Goal: Task Accomplishment & Management: Use online tool/utility

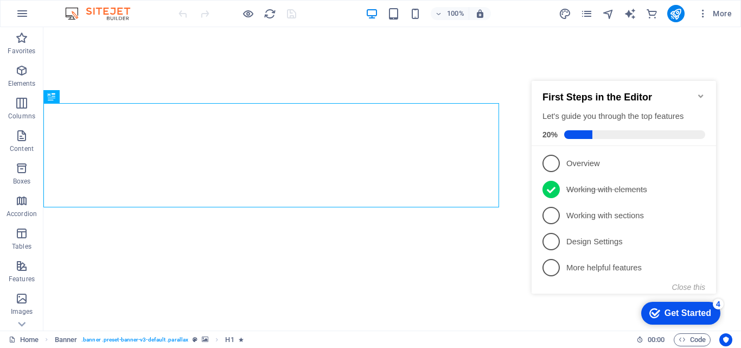
click at [702, 94] on icon "Minimize checklist" at bounding box center [700, 96] width 9 height 9
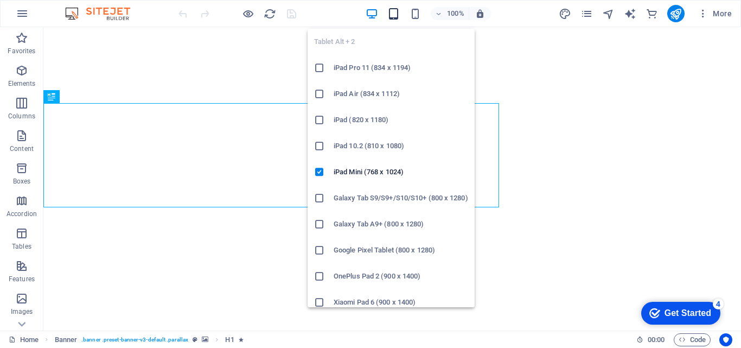
click at [394, 18] on icon "button" at bounding box center [393, 14] width 12 height 12
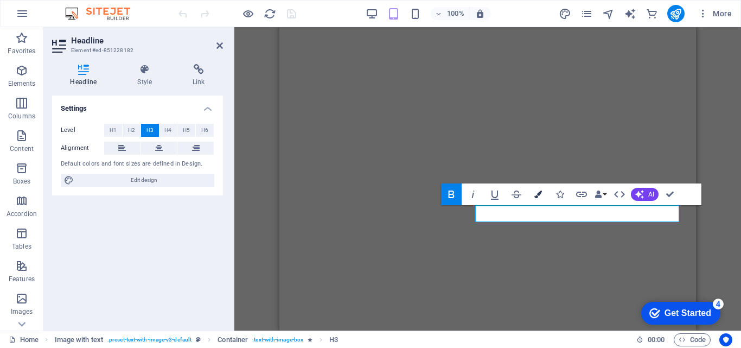
click at [539, 199] on button "Colors" at bounding box center [538, 194] width 21 height 22
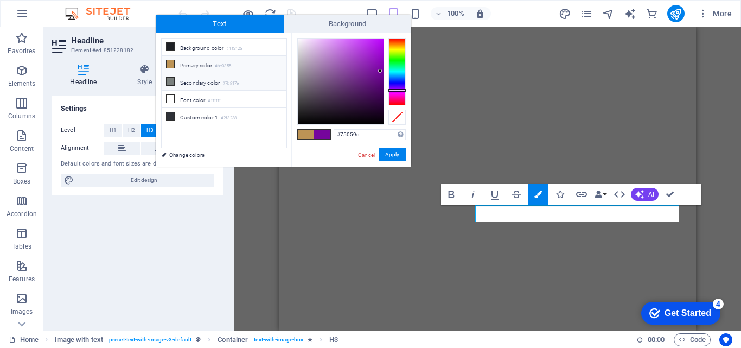
click at [213, 88] on li "Secondary color #7b817e" at bounding box center [224, 81] width 125 height 17
type input "#7b817e"
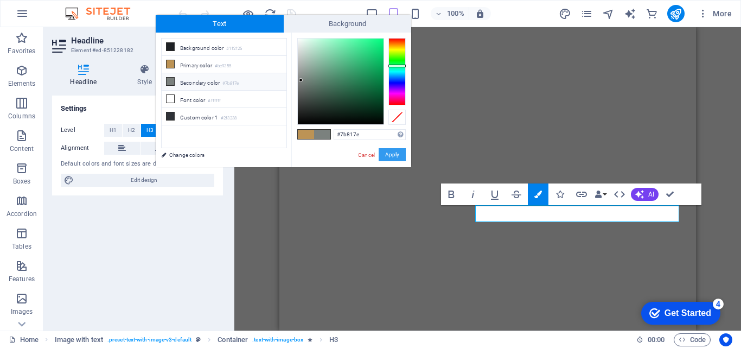
click at [389, 149] on button "Apply" at bounding box center [391, 154] width 27 height 13
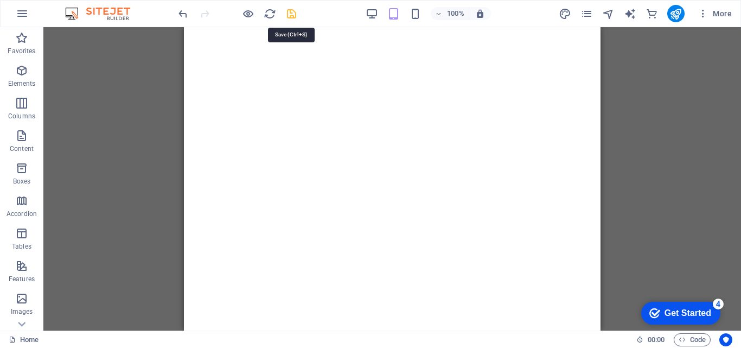
click at [287, 19] on icon "save" at bounding box center [291, 14] width 12 height 12
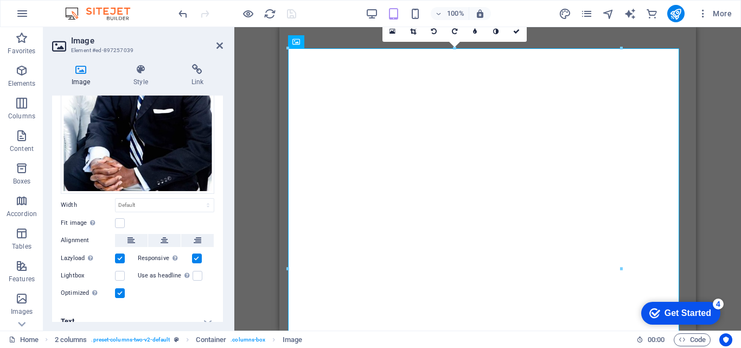
scroll to position [140, 0]
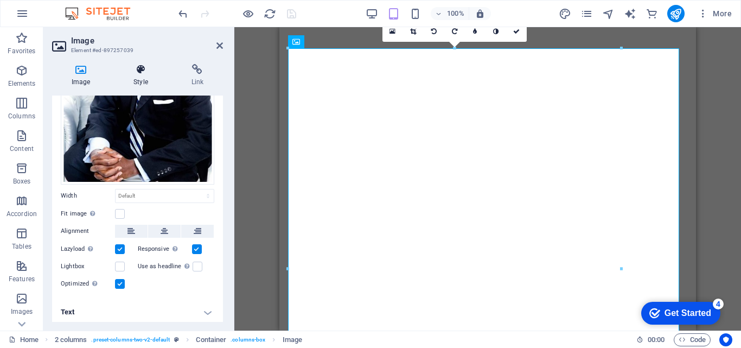
click at [149, 86] on h4 "Style" at bounding box center [142, 75] width 57 height 23
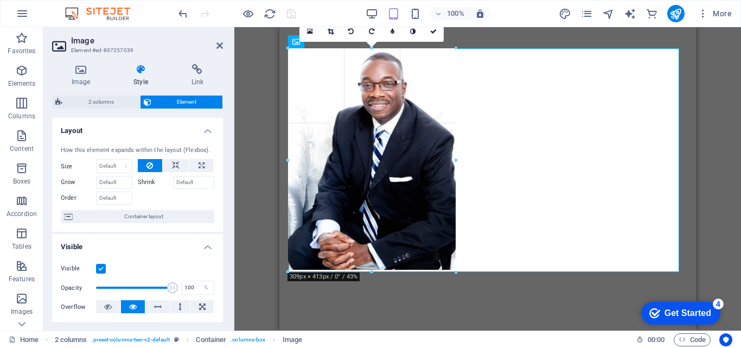
drag, startPoint x: 286, startPoint y: 47, endPoint x: 503, endPoint y: 263, distance: 305.9
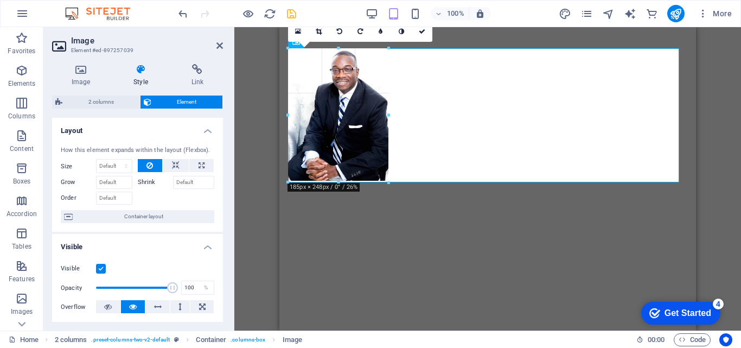
drag, startPoint x: 454, startPoint y: 271, endPoint x: 365, endPoint y: 182, distance: 125.4
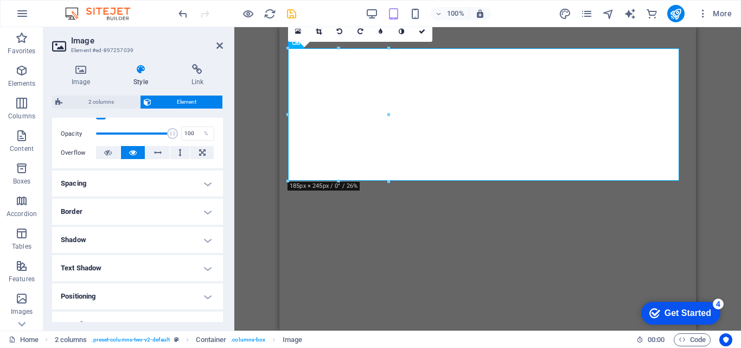
scroll to position [166, 0]
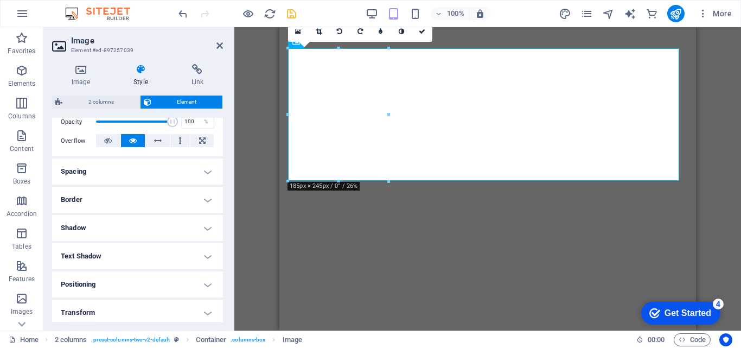
click at [181, 281] on h4 "Positioning" at bounding box center [137, 284] width 171 height 26
click at [220, 143] on div "Visible Opacity 100 % Overflow" at bounding box center [137, 121] width 171 height 69
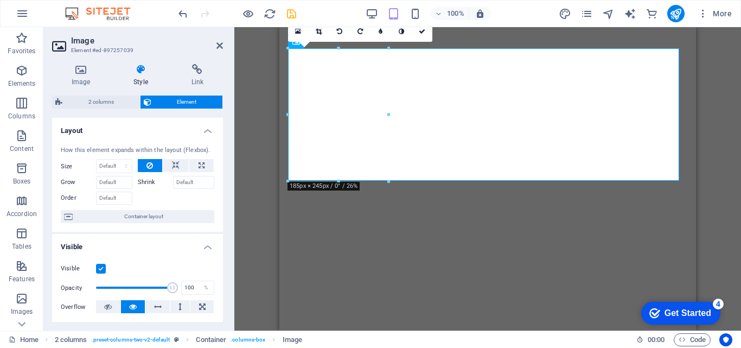
click at [147, 67] on icon at bounding box center [140, 69] width 53 height 11
click at [428, 29] on link at bounding box center [422, 31] width 21 height 21
click at [429, 37] on link at bounding box center [422, 31] width 21 height 21
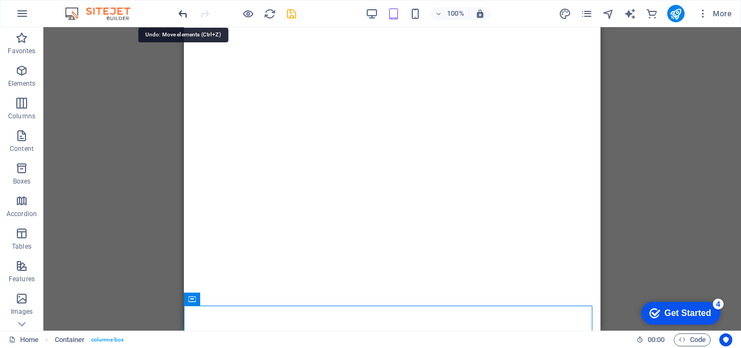
click at [182, 19] on icon "undo" at bounding box center [183, 14] width 12 height 12
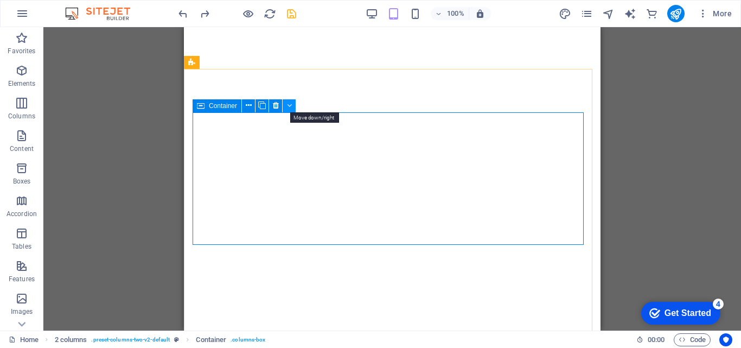
click at [286, 102] on button at bounding box center [288, 105] width 13 height 13
click at [287, 102] on icon at bounding box center [289, 105] width 5 height 11
click at [261, 111] on button at bounding box center [257, 105] width 13 height 13
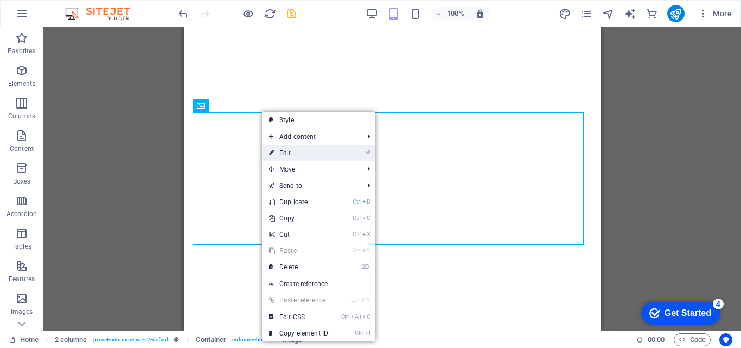
click at [304, 153] on link "⏎ Edit" at bounding box center [298, 153] width 73 height 16
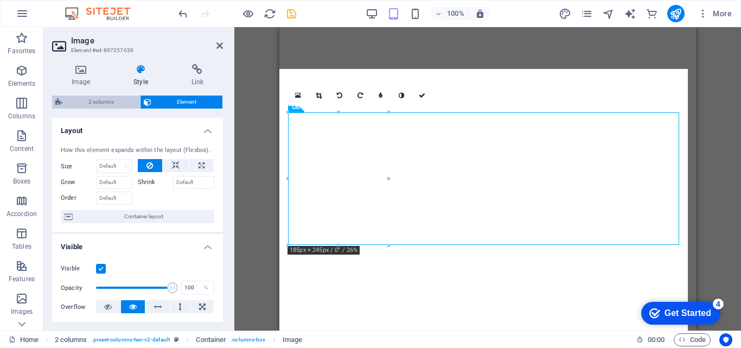
click at [109, 104] on span "2 columns" at bounding box center [101, 101] width 71 height 13
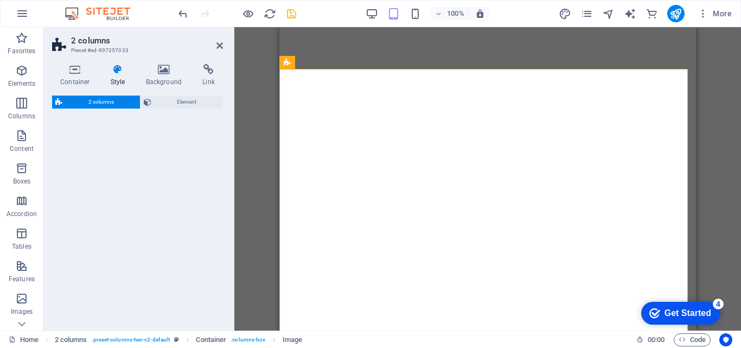
select select "rem"
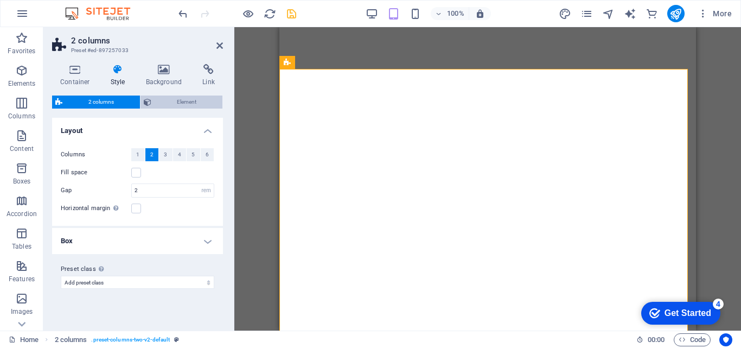
click at [168, 104] on span "Element" at bounding box center [187, 101] width 65 height 13
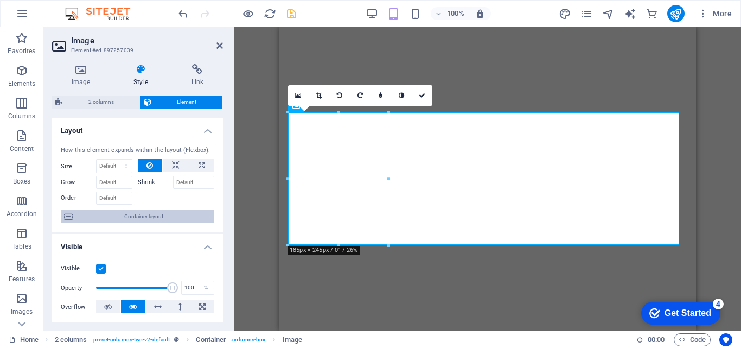
click at [165, 211] on span "Container layout" at bounding box center [143, 216] width 135 height 13
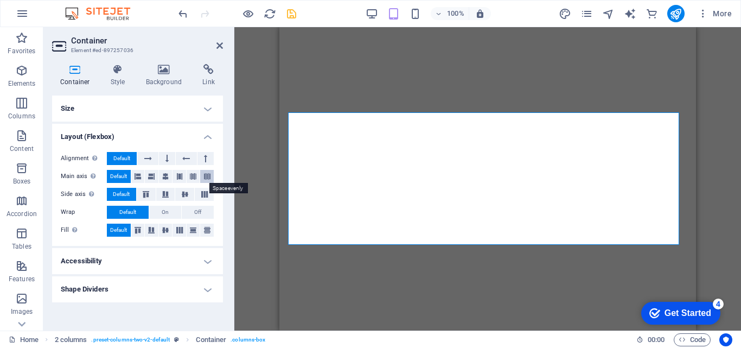
click at [207, 174] on icon at bounding box center [207, 176] width 7 height 13
click at [195, 174] on icon at bounding box center [193, 176] width 7 height 13
click at [144, 161] on icon at bounding box center [148, 158] width 8 height 13
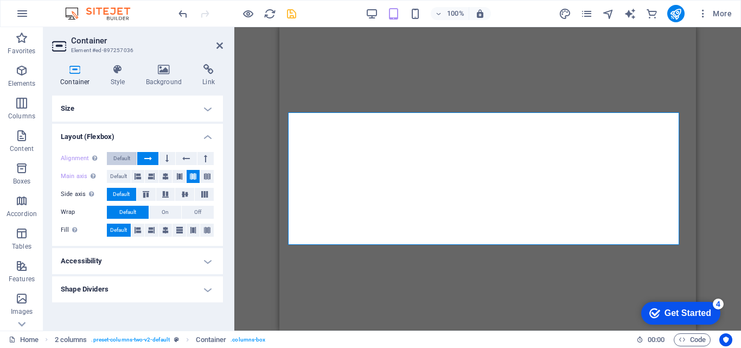
click at [129, 161] on span "Default" at bounding box center [121, 158] width 17 height 13
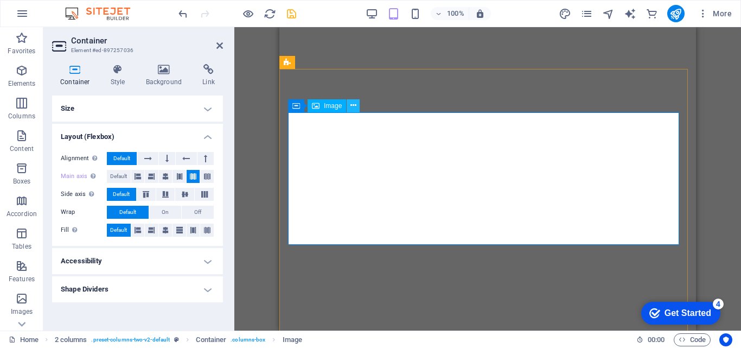
click at [351, 105] on icon at bounding box center [353, 105] width 6 height 11
click at [217, 142] on h4 "Layout (Flexbox)" at bounding box center [137, 134] width 171 height 20
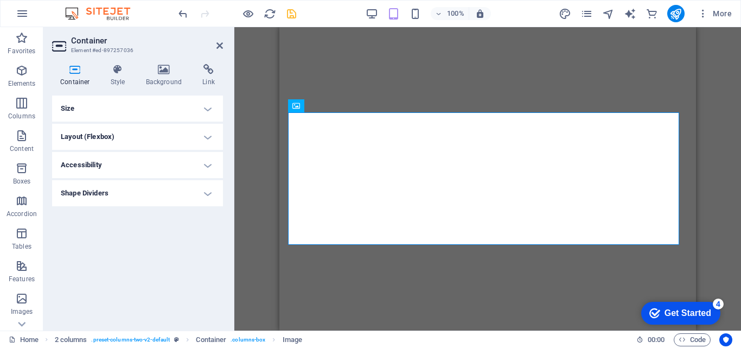
click at [217, 196] on h4 "Shape Dividers" at bounding box center [137, 193] width 171 height 26
click at [217, 196] on h4 "Shape Dividers" at bounding box center [137, 190] width 171 height 20
click at [136, 115] on h4 "Size" at bounding box center [137, 108] width 171 height 26
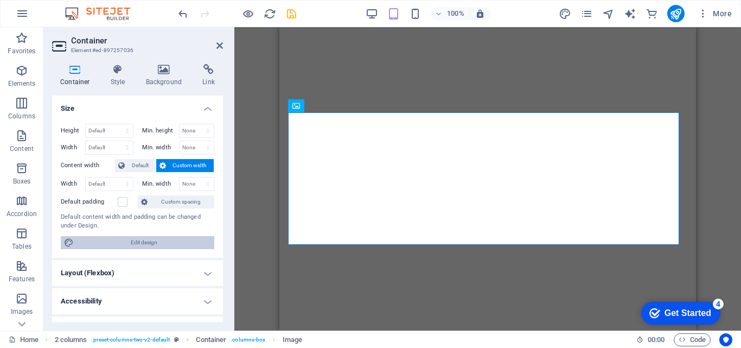
click at [158, 238] on span "Edit design" at bounding box center [144, 242] width 134 height 13
select select "ease-in-out"
select select "rem"
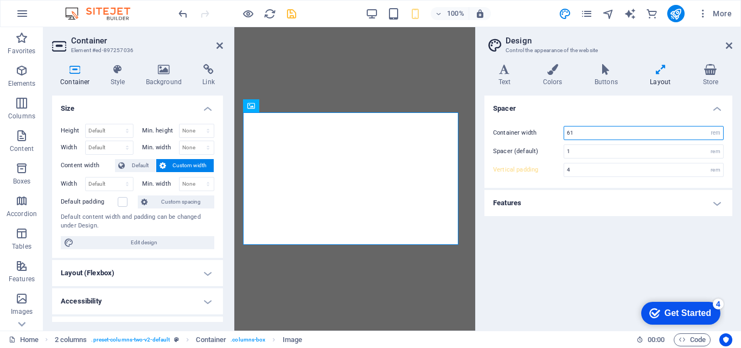
click at [581, 127] on input "61" at bounding box center [643, 132] width 159 height 13
type input "1"
type input "30"
click at [222, 44] on icon at bounding box center [219, 45] width 7 height 9
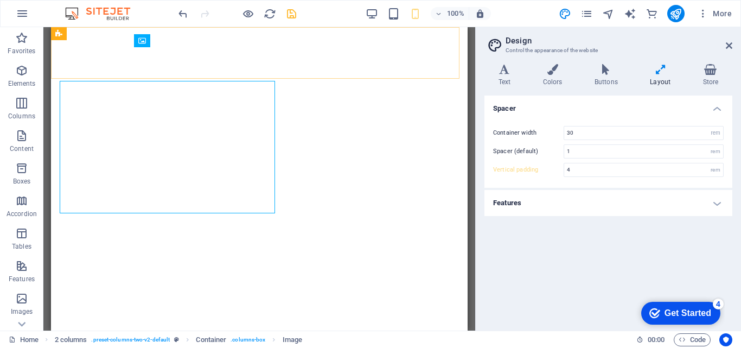
type input "5"
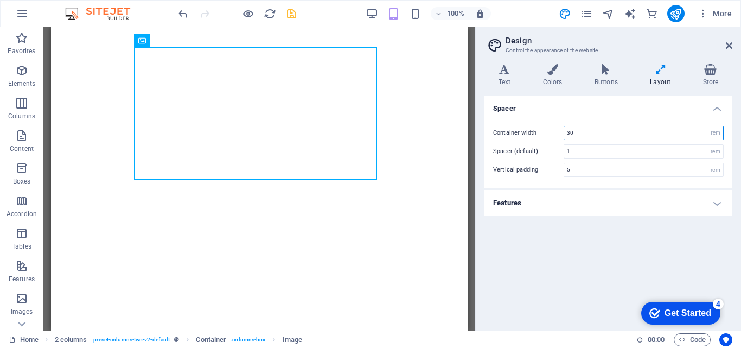
click at [581, 130] on input "30" at bounding box center [643, 132] width 159 height 13
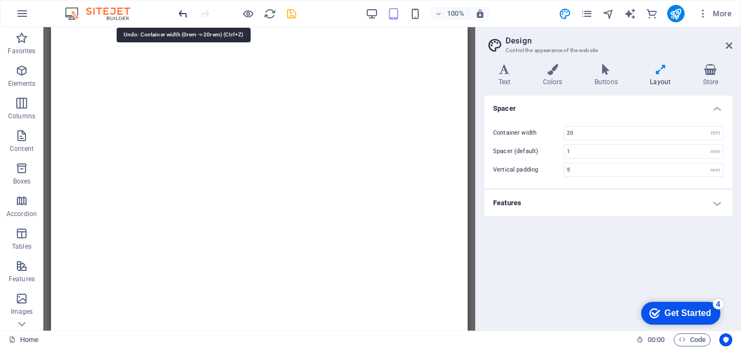
click at [188, 9] on icon "undo" at bounding box center [183, 14] width 12 height 12
click at [185, 11] on icon "undo" at bounding box center [183, 14] width 12 height 12
type input "61"
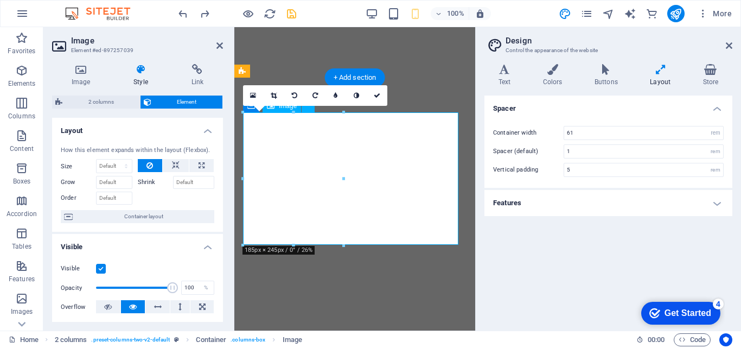
type input "4"
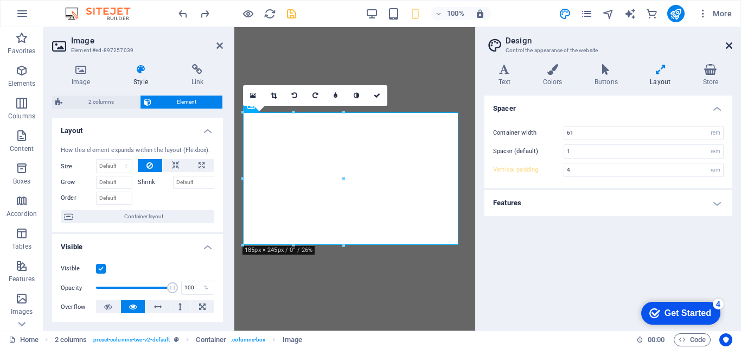
click at [731, 43] on icon at bounding box center [728, 45] width 7 height 9
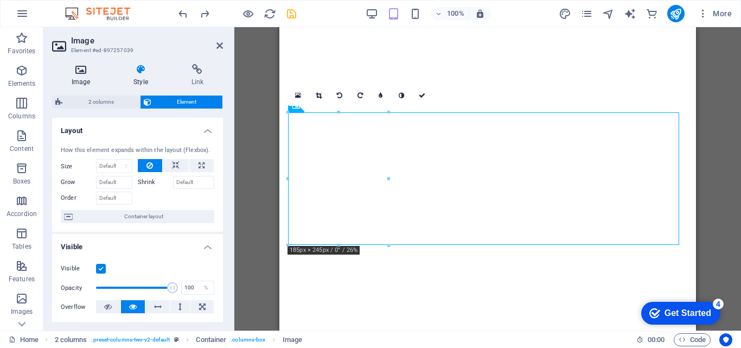
click at [88, 78] on h4 "Image" at bounding box center [83, 75] width 62 height 23
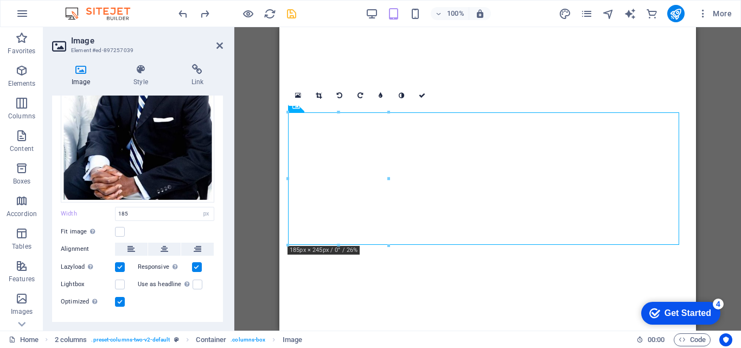
scroll to position [131, 0]
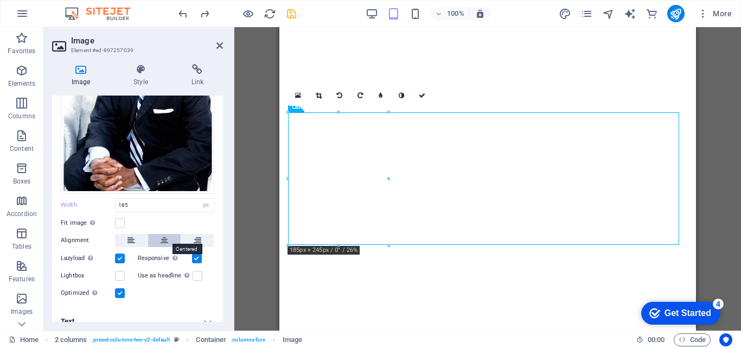
click at [165, 235] on icon at bounding box center [164, 240] width 8 height 13
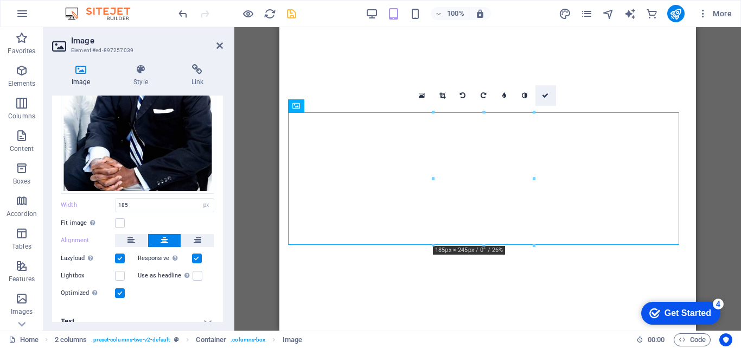
click at [545, 95] on icon at bounding box center [545, 95] width 7 height 7
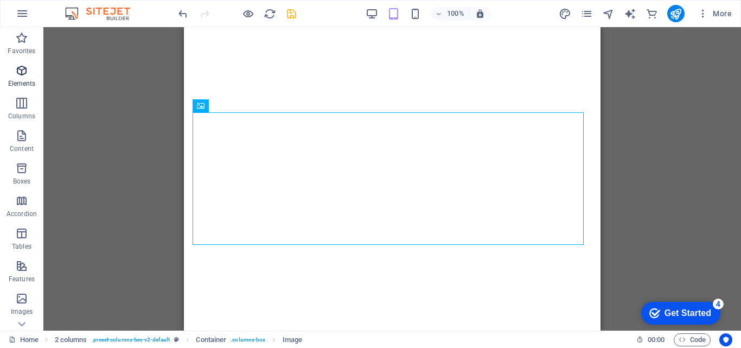
click at [23, 78] on span "Elements" at bounding box center [21, 77] width 43 height 26
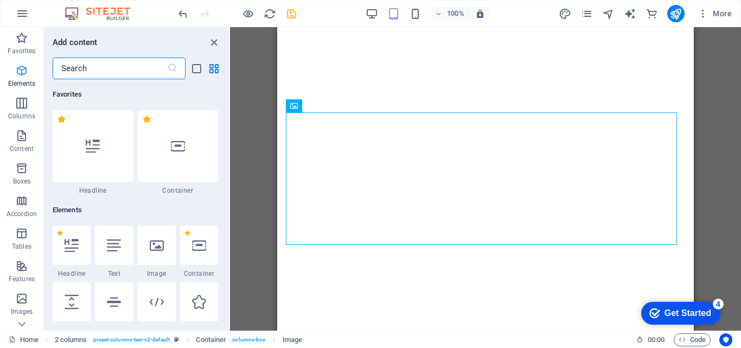
scroll to position [115, 0]
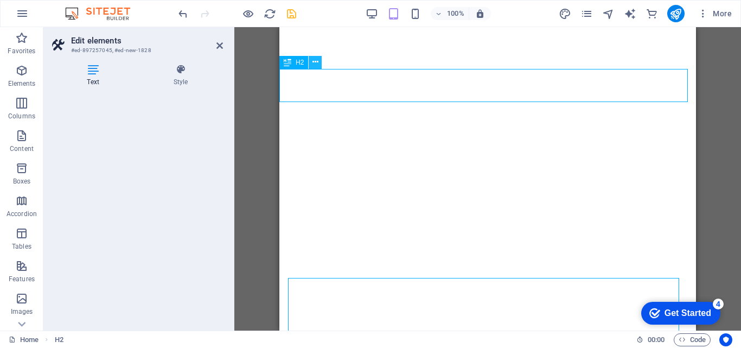
click at [313, 64] on icon at bounding box center [315, 61] width 6 height 11
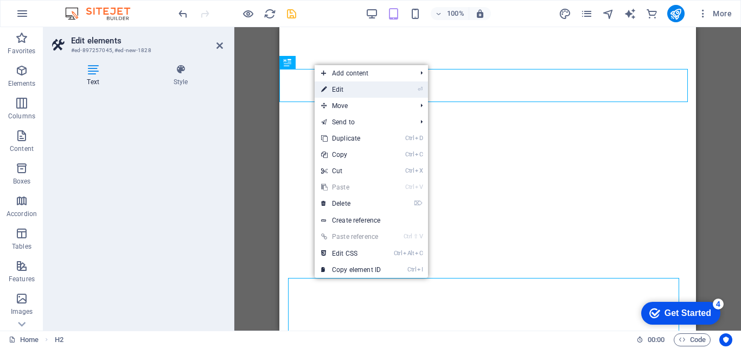
click at [341, 91] on link "⏎ Edit" at bounding box center [350, 89] width 73 height 16
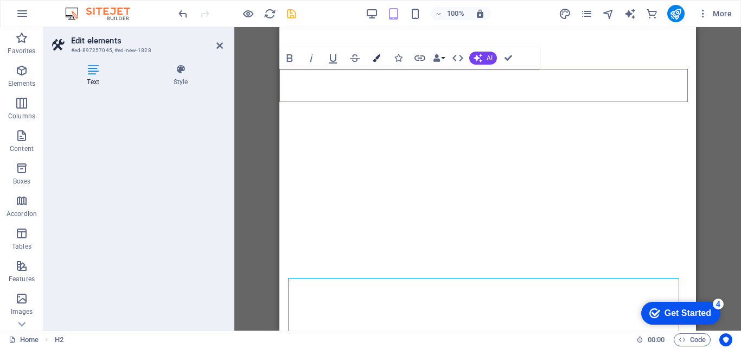
click at [374, 59] on icon "button" at bounding box center [376, 58] width 8 height 8
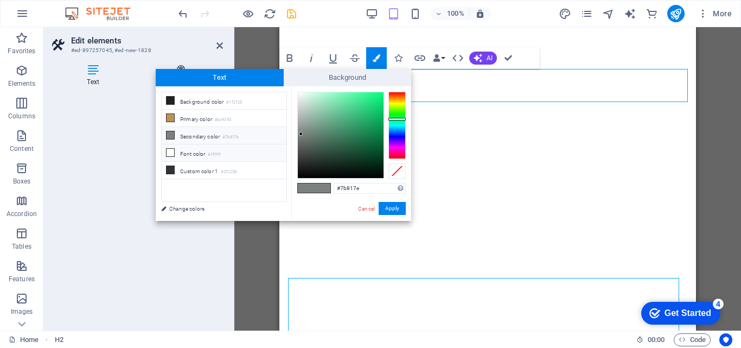
click at [282, 150] on li "Font color #ffffff" at bounding box center [224, 152] width 125 height 17
type input "#ffffff"
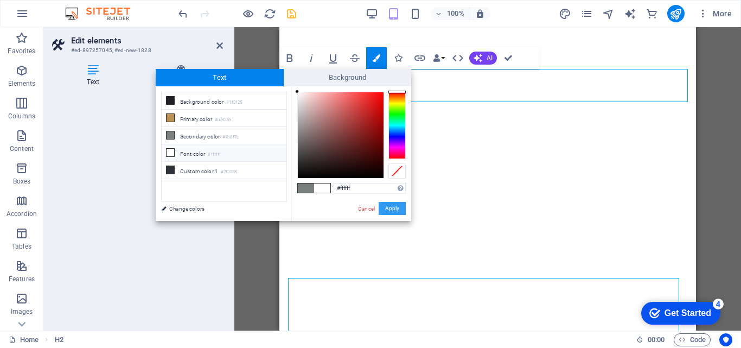
click at [391, 205] on button "Apply" at bounding box center [391, 208] width 27 height 13
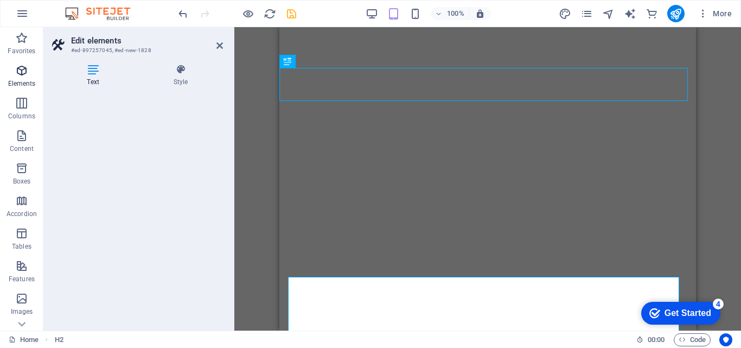
click at [33, 89] on span "Elements" at bounding box center [21, 77] width 43 height 26
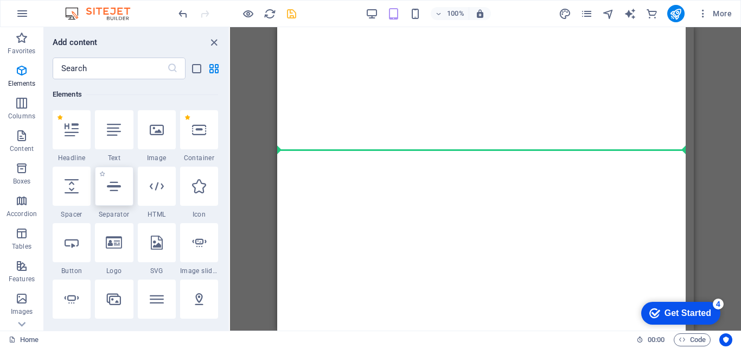
select select "%"
select select "px"
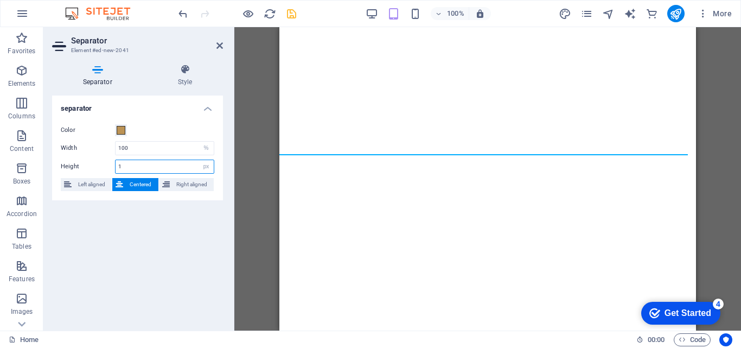
click at [137, 164] on input "1" at bounding box center [164, 166] width 98 height 13
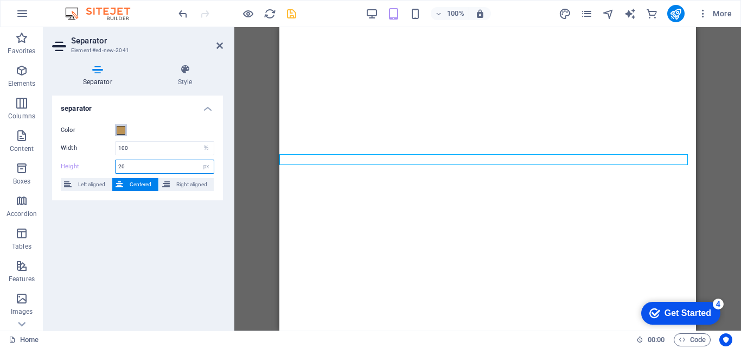
type input "20"
click at [119, 130] on span at bounding box center [121, 130] width 9 height 9
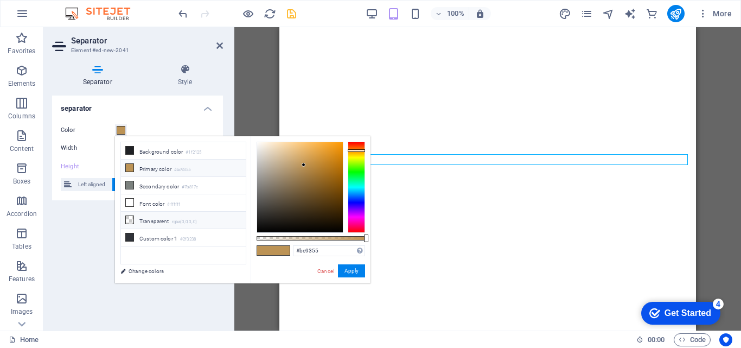
click at [211, 221] on li "Transparent rgba(0,0,0,.0)" at bounding box center [183, 219] width 125 height 17
type input "rgba(0, 0, 0, 0)"
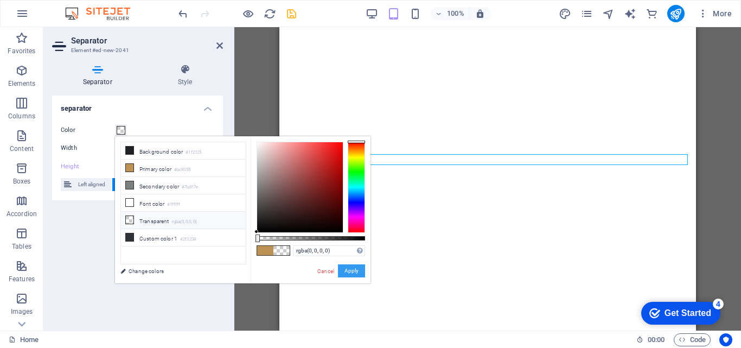
click at [352, 265] on button "Apply" at bounding box center [351, 270] width 27 height 13
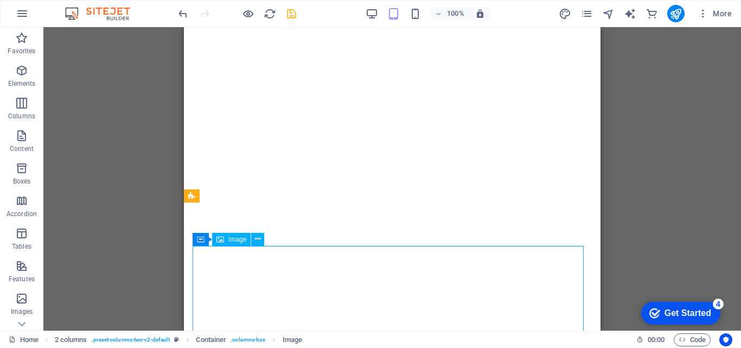
select select "px"
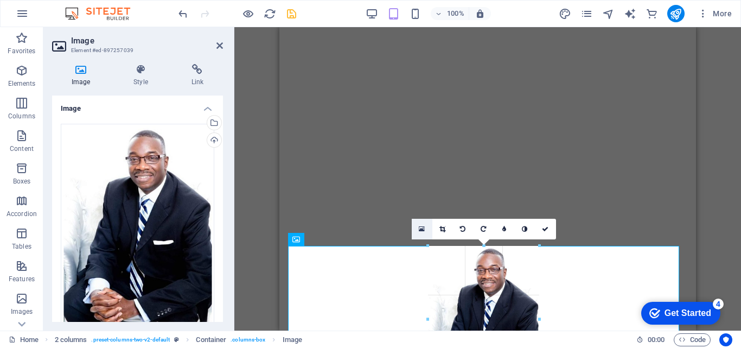
drag, startPoint x: 435, startPoint y: 248, endPoint x: 425, endPoint y: 237, distance: 14.6
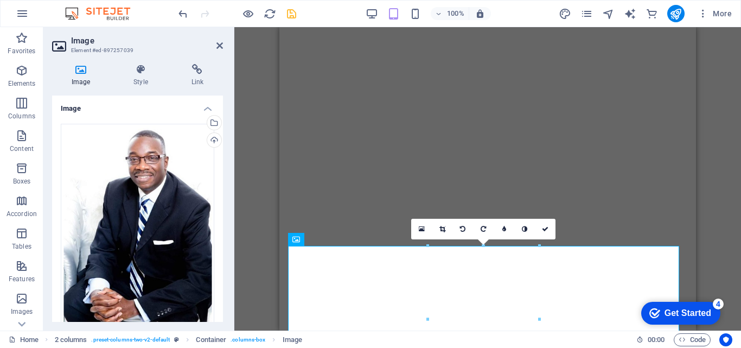
type input "205"
click at [548, 224] on link at bounding box center [545, 228] width 21 height 21
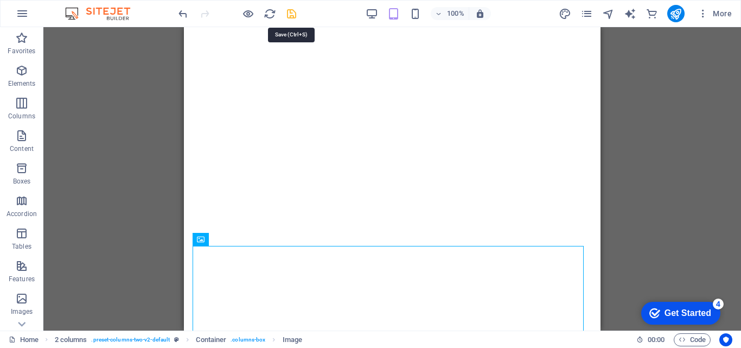
click at [289, 15] on icon "save" at bounding box center [291, 14] width 12 height 12
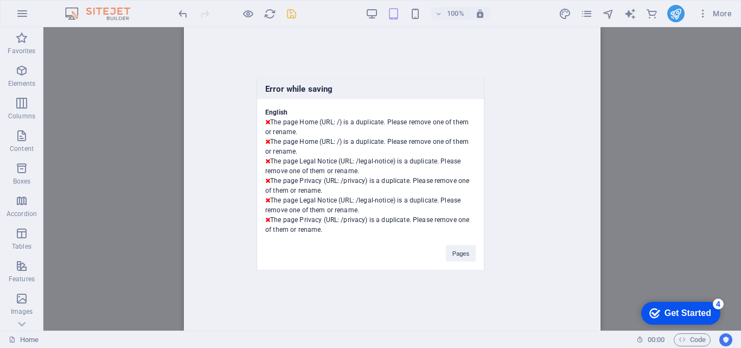
click at [507, 233] on div "Error while saving English The page Home (URL: /) is a duplicate. Please remove…" at bounding box center [370, 174] width 741 height 348
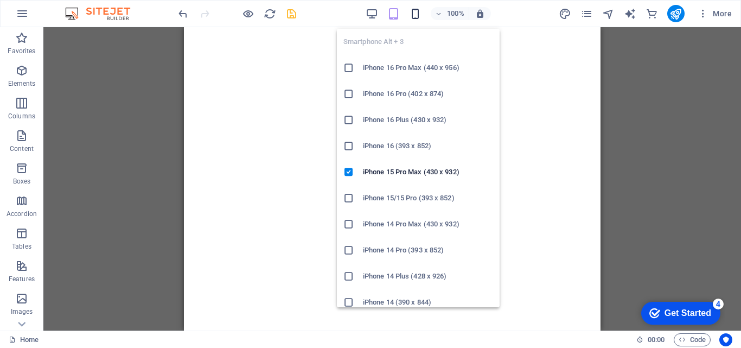
click at [413, 19] on icon "button" at bounding box center [415, 14] width 12 height 12
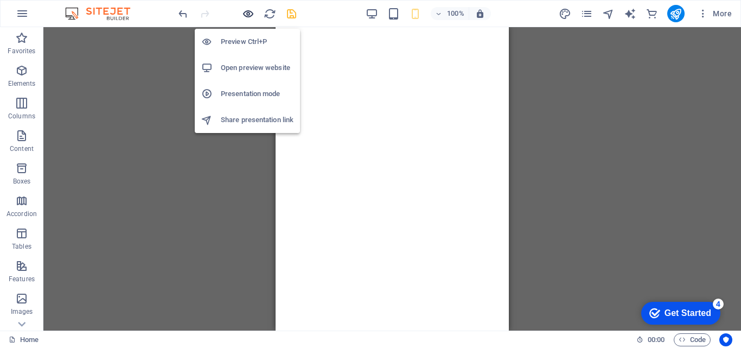
click at [252, 16] on icon "button" at bounding box center [248, 14] width 12 height 12
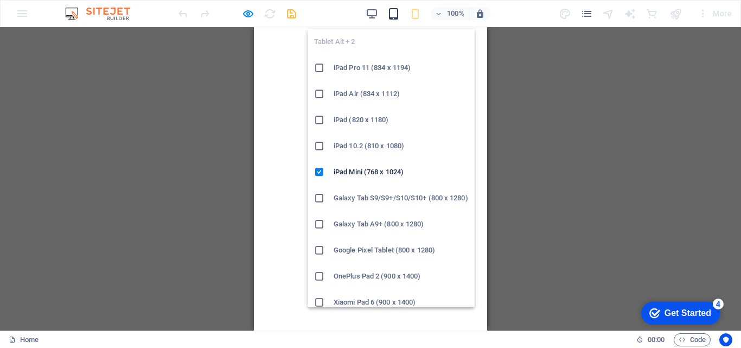
click at [397, 16] on icon "button" at bounding box center [393, 14] width 12 height 12
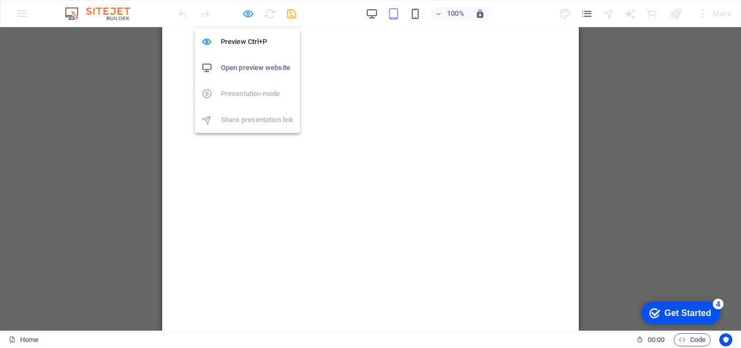
click at [244, 14] on icon "button" at bounding box center [248, 14] width 12 height 12
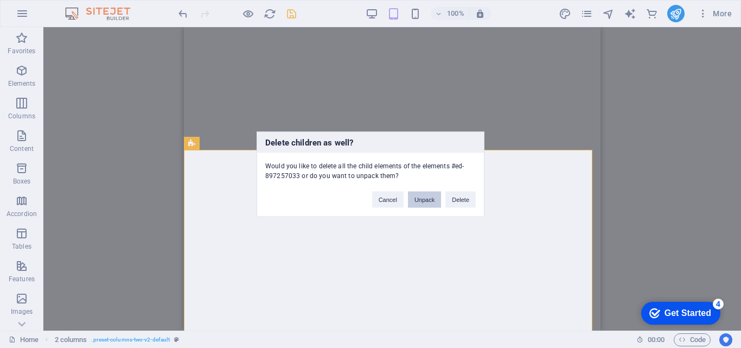
click at [419, 202] on button "Unpack" at bounding box center [424, 199] width 33 height 16
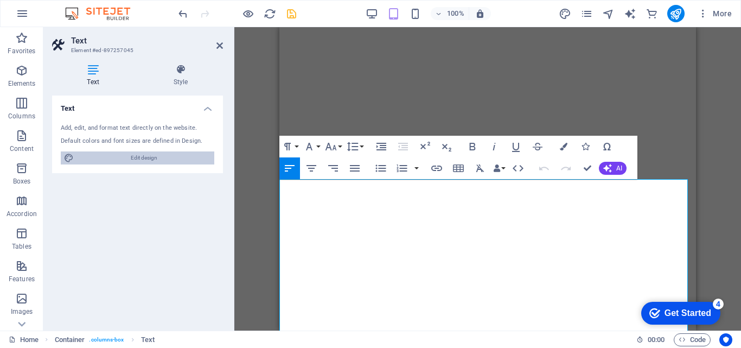
click at [176, 158] on span "Edit design" at bounding box center [144, 157] width 134 height 13
select select "ease-in-out"
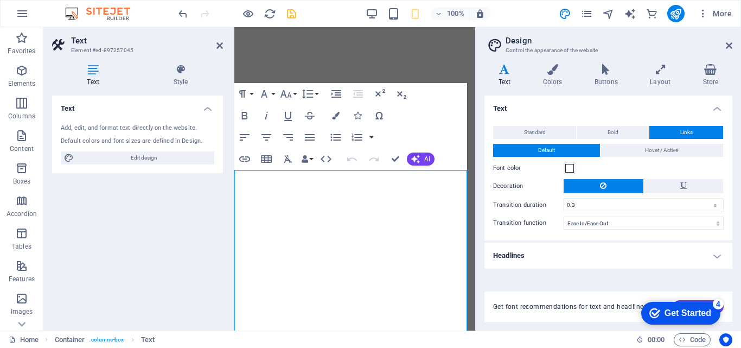
click at [93, 75] on h4 "Text" at bounding box center [95, 75] width 86 height 23
click at [222, 42] on icon at bounding box center [219, 45] width 7 height 9
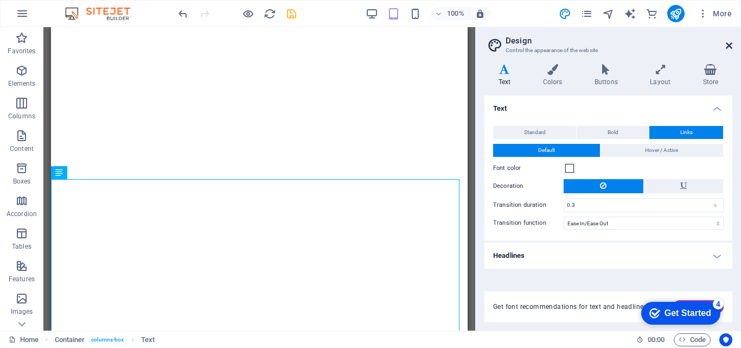
click at [730, 42] on icon at bounding box center [728, 45] width 7 height 9
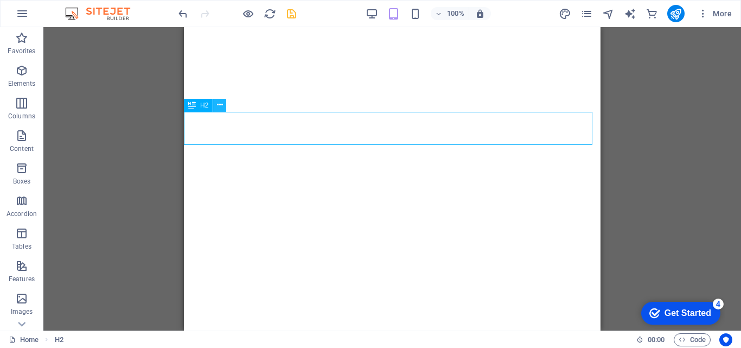
click at [219, 106] on icon at bounding box center [220, 104] width 6 height 11
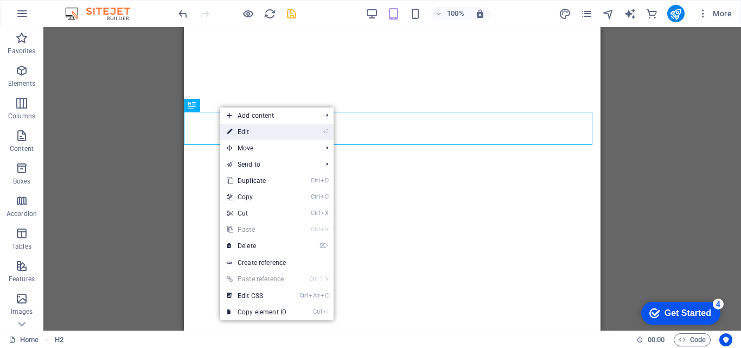
click at [247, 133] on link "⏎ Edit" at bounding box center [256, 132] width 73 height 16
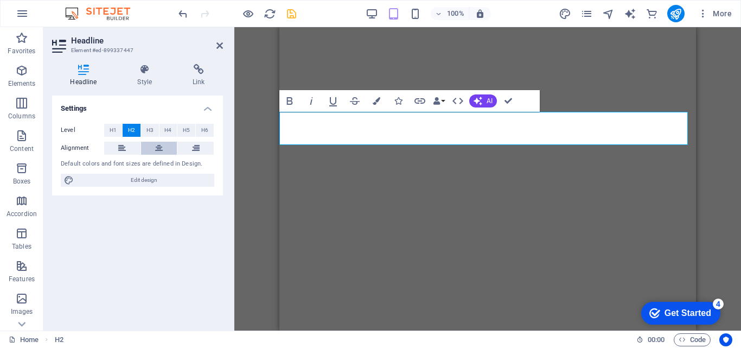
click at [163, 144] on button at bounding box center [159, 148] width 36 height 13
click at [150, 131] on span "H3" at bounding box center [149, 130] width 7 height 13
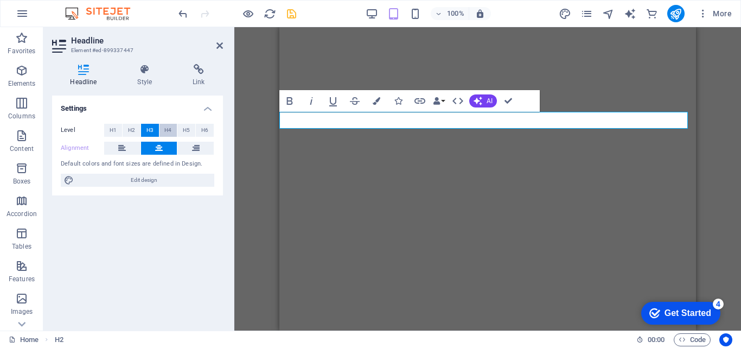
click at [171, 131] on span "H4" at bounding box center [167, 130] width 7 height 13
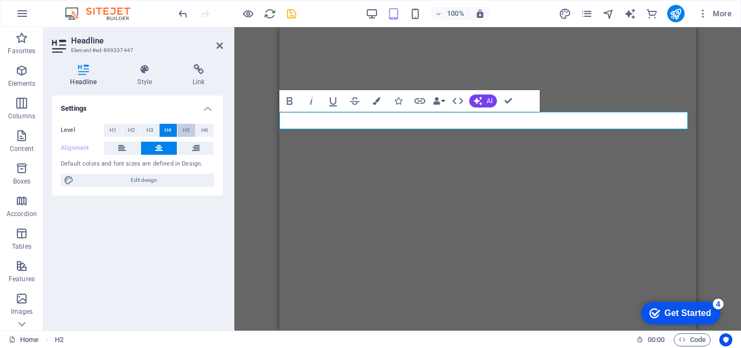
click at [187, 131] on span "H5" at bounding box center [186, 130] width 7 height 13
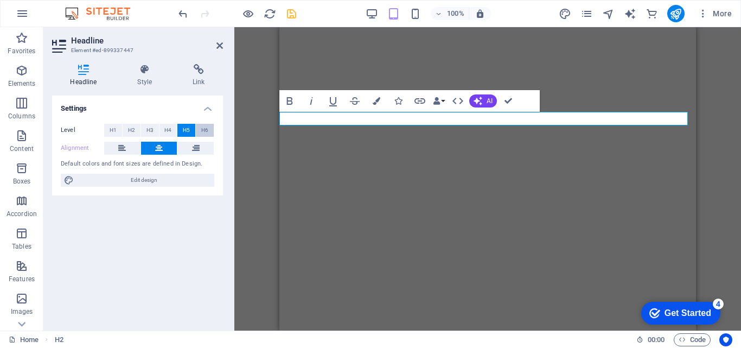
click at [202, 131] on span "H6" at bounding box center [204, 130] width 7 height 13
click at [137, 131] on button "H2" at bounding box center [132, 130] width 18 height 13
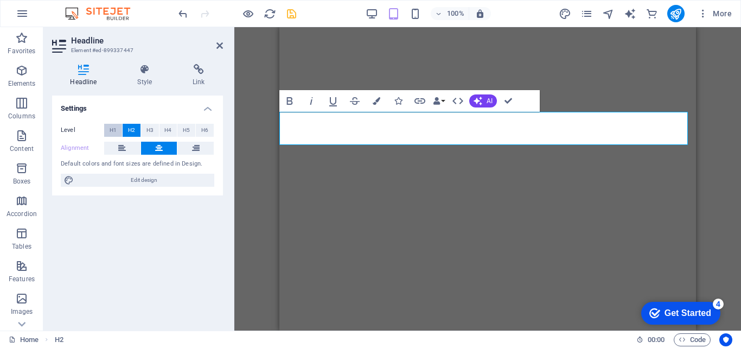
click at [119, 131] on button "H1" at bounding box center [113, 130] width 18 height 13
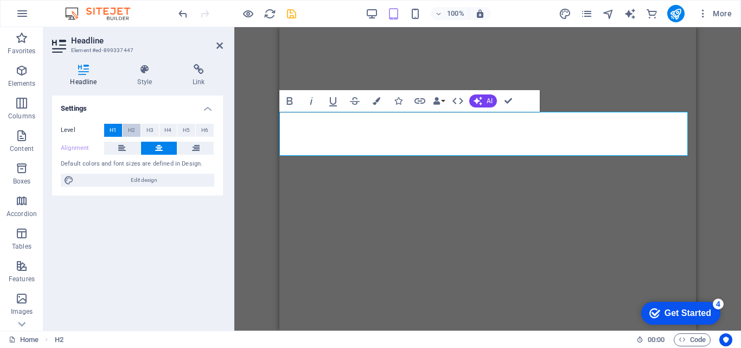
click at [131, 131] on span "H2" at bounding box center [131, 130] width 7 height 13
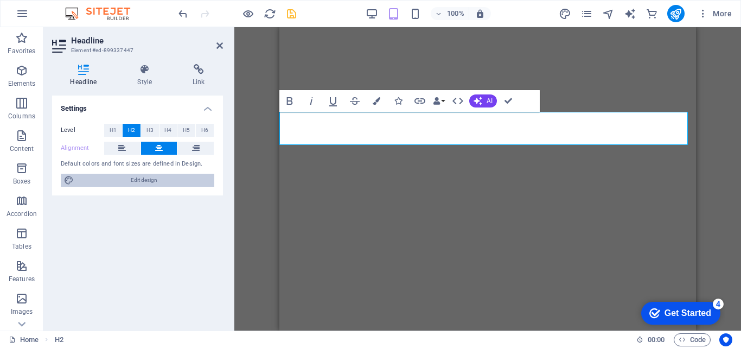
click at [198, 179] on span "Edit design" at bounding box center [144, 179] width 134 height 13
select select "ease-in-out"
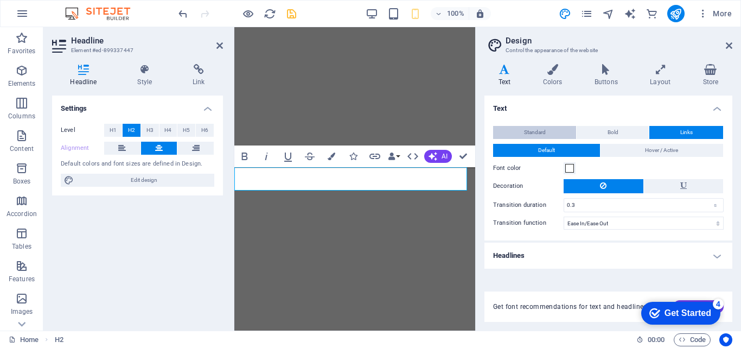
click at [516, 131] on button "Standard" at bounding box center [534, 132] width 83 height 13
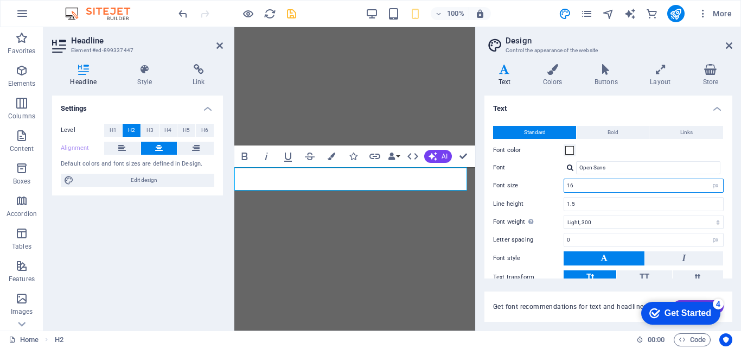
drag, startPoint x: 567, startPoint y: 186, endPoint x: 573, endPoint y: 186, distance: 6.0
click at [573, 186] on input "16" at bounding box center [643, 185] width 159 height 13
type input "12"
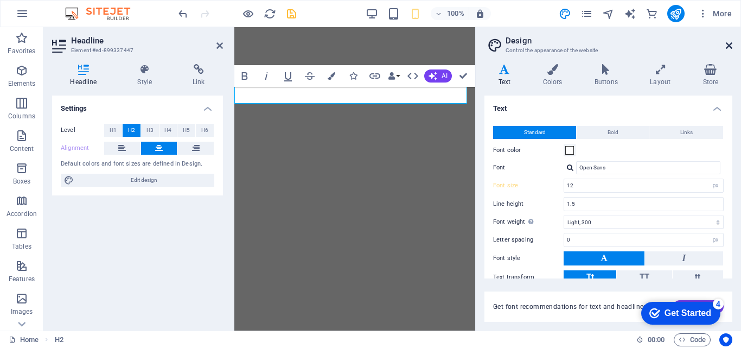
click at [727, 48] on icon at bounding box center [728, 45] width 7 height 9
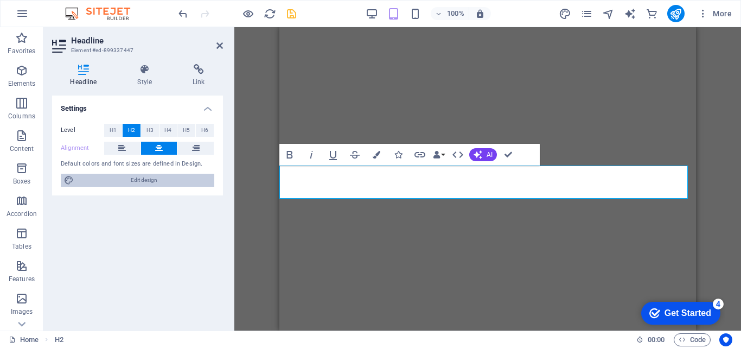
click at [196, 178] on span "Edit design" at bounding box center [144, 179] width 134 height 13
select select "px"
select select "300"
select select "px"
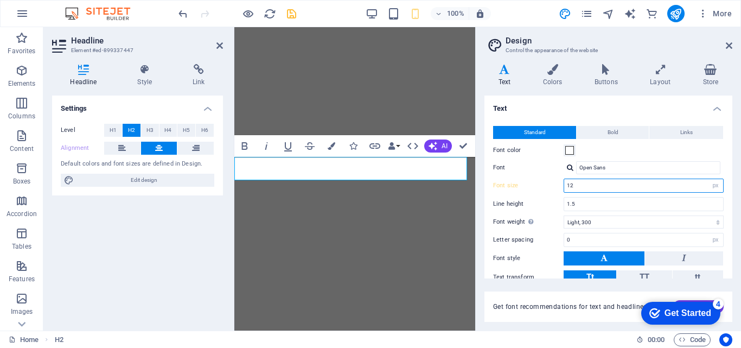
click at [583, 183] on input "12" at bounding box center [643, 185] width 159 height 13
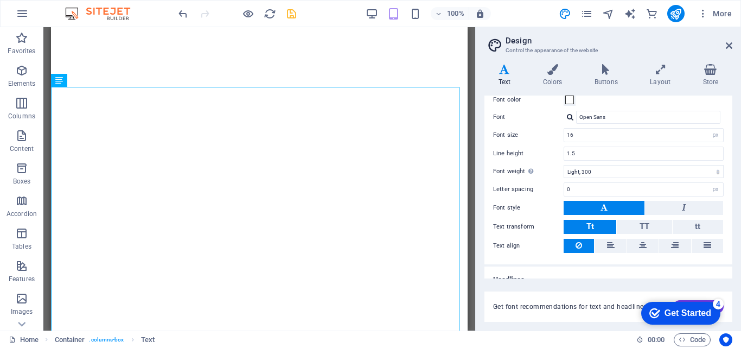
scroll to position [65, 0]
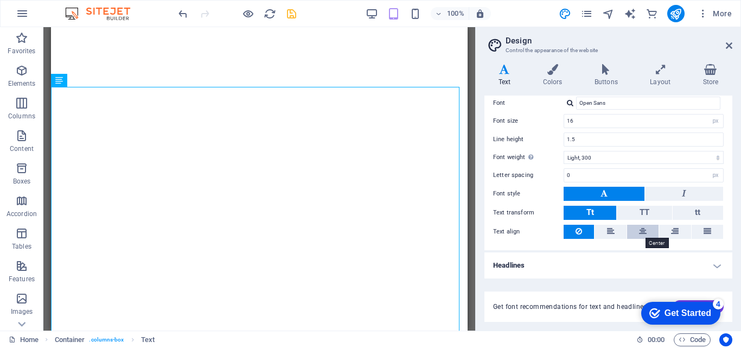
click at [642, 233] on icon at bounding box center [643, 230] width 8 height 13
click at [604, 233] on button at bounding box center [609, 231] width 31 height 14
click at [647, 79] on h4 "Layout" at bounding box center [662, 75] width 53 height 23
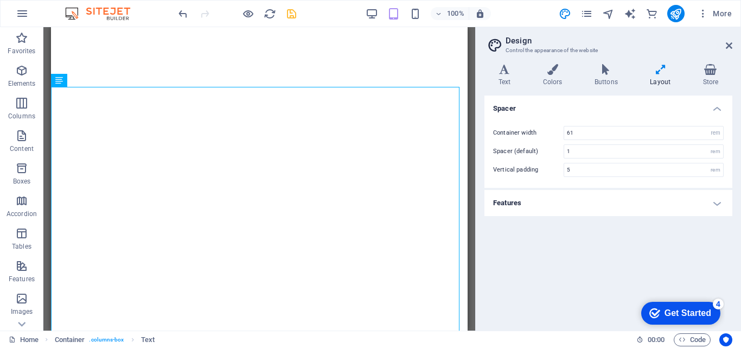
click at [647, 204] on h4 "Features" at bounding box center [608, 203] width 248 height 26
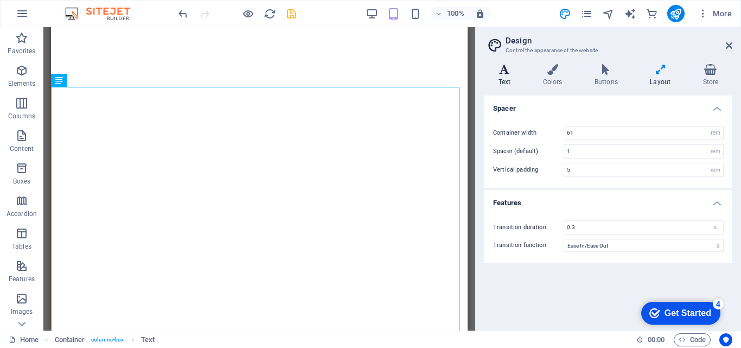
click at [511, 74] on icon at bounding box center [504, 69] width 40 height 11
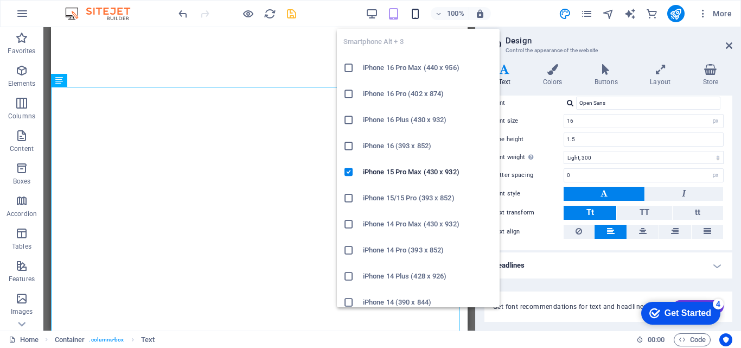
click at [418, 9] on icon "button" at bounding box center [415, 14] width 12 height 12
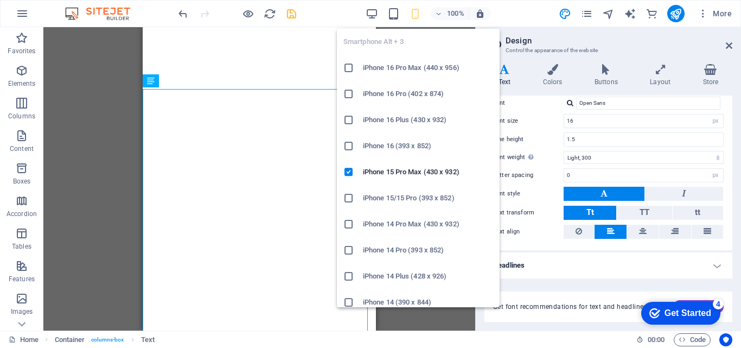
type input "10"
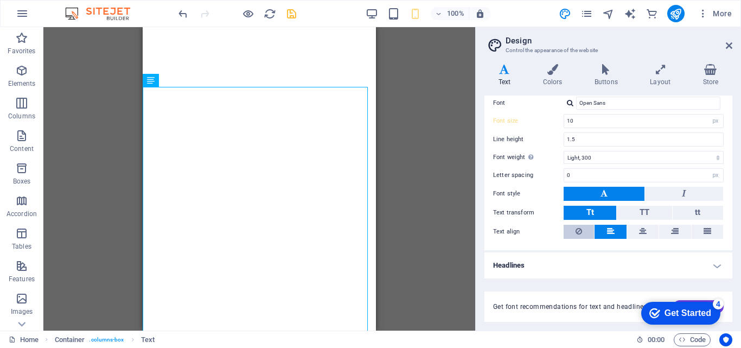
click at [572, 228] on button at bounding box center [578, 231] width 30 height 14
click at [703, 228] on icon at bounding box center [707, 230] width 8 height 13
click at [607, 228] on icon at bounding box center [611, 230] width 8 height 13
click at [729, 44] on icon at bounding box center [728, 45] width 7 height 9
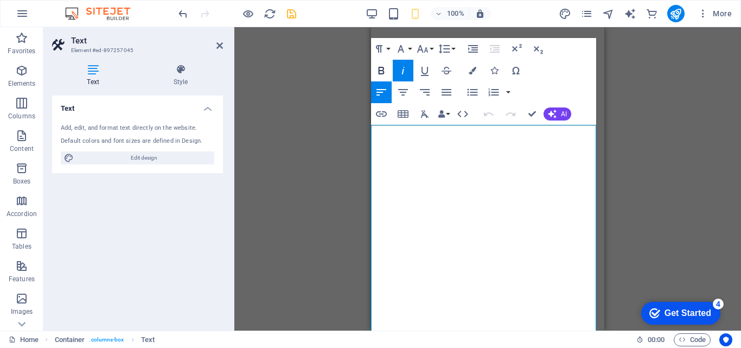
click at [384, 63] on button "Bold" at bounding box center [381, 71] width 21 height 22
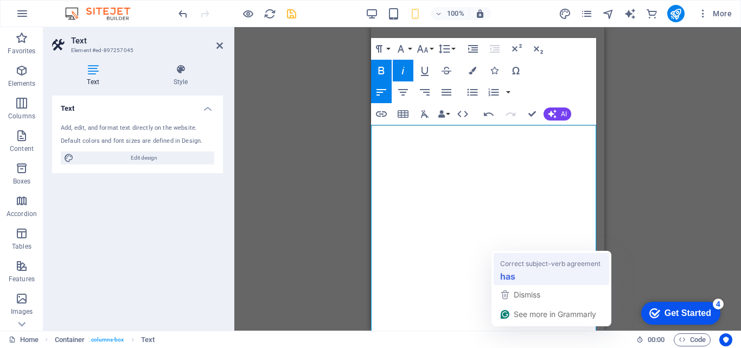
click at [517, 260] on span "Correct subject-verb agreement" at bounding box center [550, 263] width 100 height 11
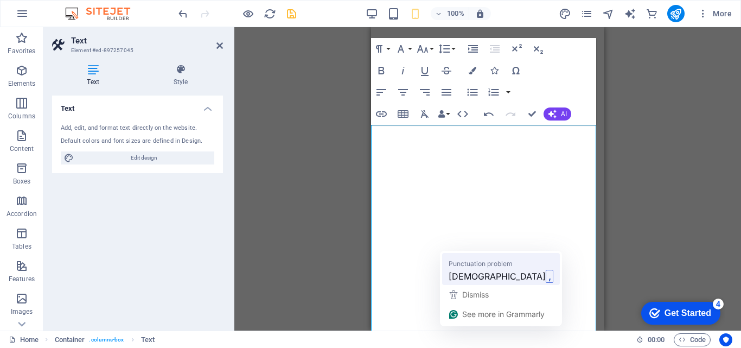
click at [480, 261] on span "Punctuation problem" at bounding box center [480, 263] width 64 height 11
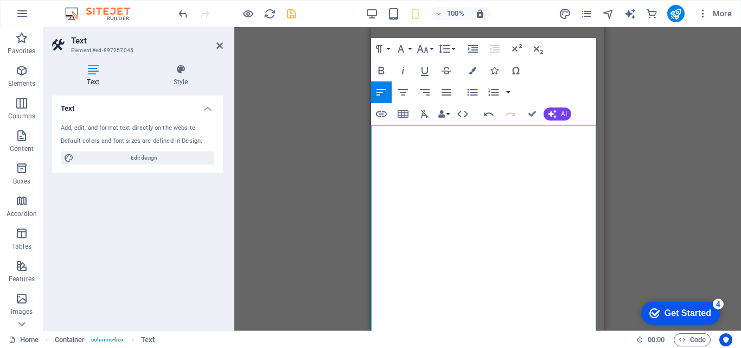
click at [348, 243] on div "Drag here to replace the existing content. Press “Ctrl” if you want to create a…" at bounding box center [487, 178] width 506 height 303
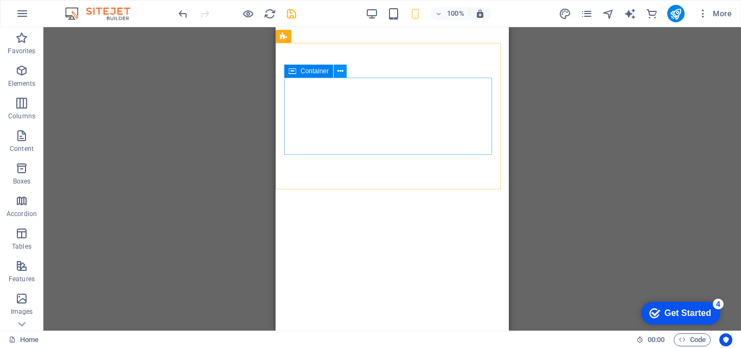
click at [339, 73] on icon at bounding box center [340, 71] width 6 height 11
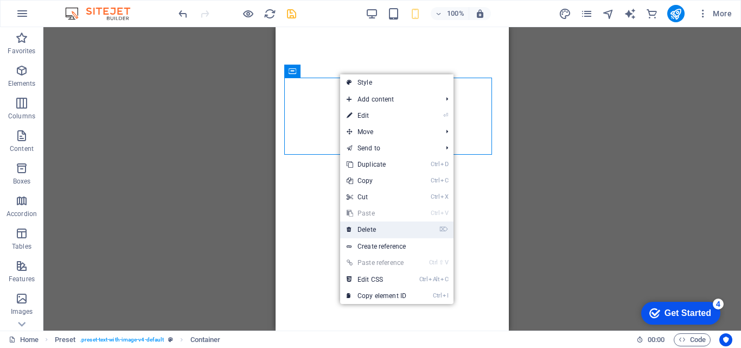
click at [381, 230] on link "⌦ Delete" at bounding box center [376, 229] width 73 height 16
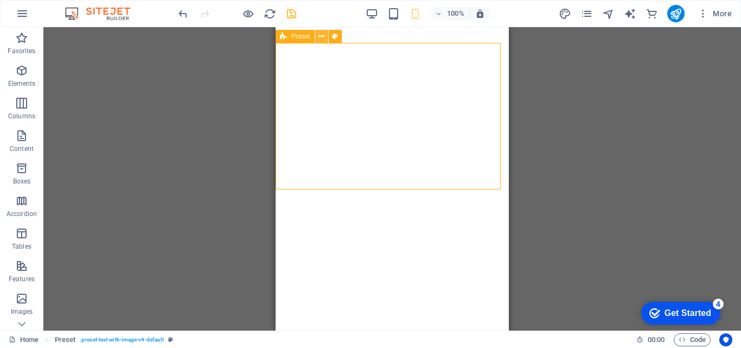
click at [320, 35] on icon at bounding box center [321, 36] width 6 height 11
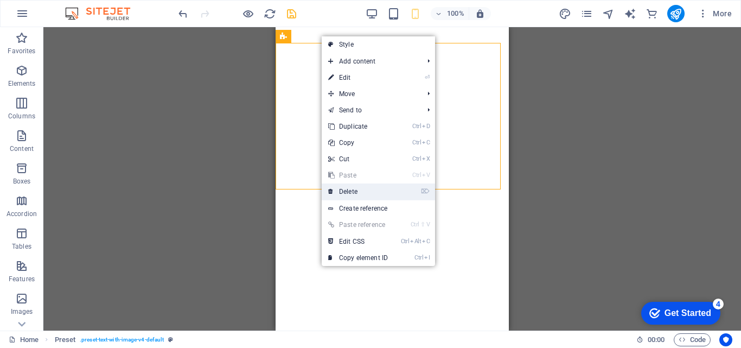
click at [364, 194] on link "⌦ Delete" at bounding box center [358, 191] width 73 height 16
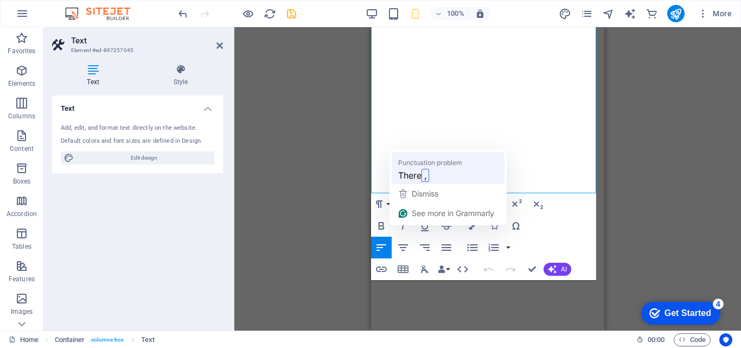
click at [438, 162] on span "Punctuation problem" at bounding box center [430, 162] width 64 height 11
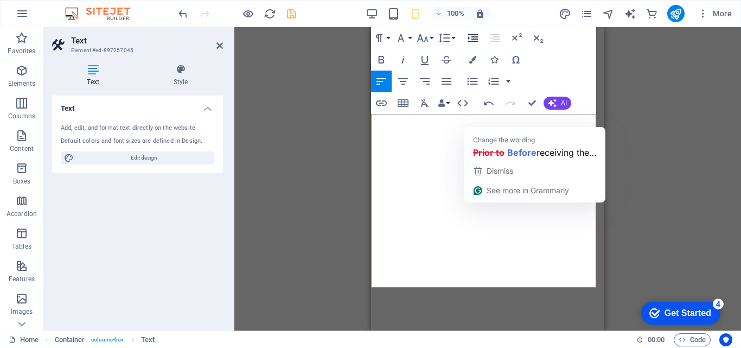
click at [475, 42] on icon "button" at bounding box center [472, 37] width 13 height 13
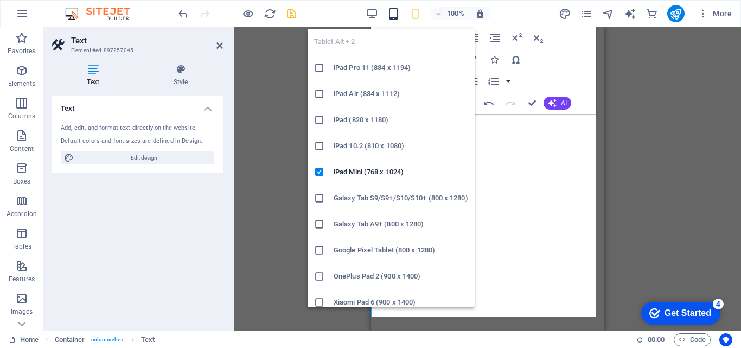
click at [390, 17] on icon "button" at bounding box center [393, 14] width 12 height 12
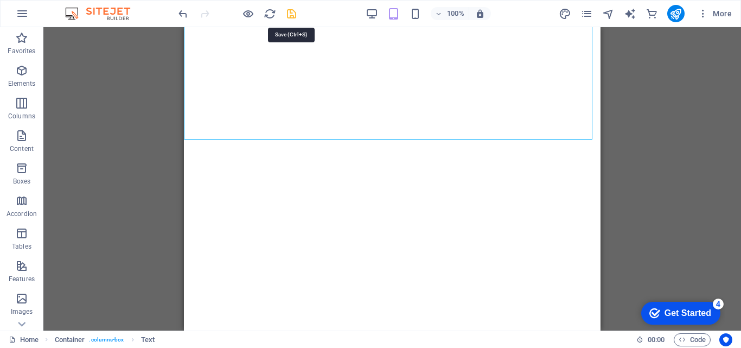
click at [296, 11] on icon "save" at bounding box center [291, 14] width 12 height 12
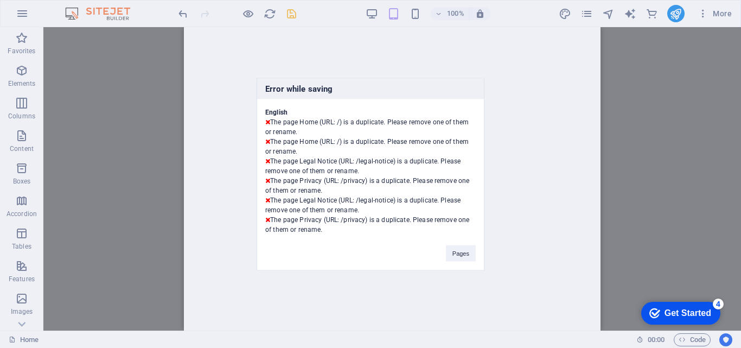
click at [319, 35] on div "Error while saving English The page Home (URL: /) is a duplicate. Please remove…" at bounding box center [370, 174] width 741 height 348
